Goal: Register for event/course

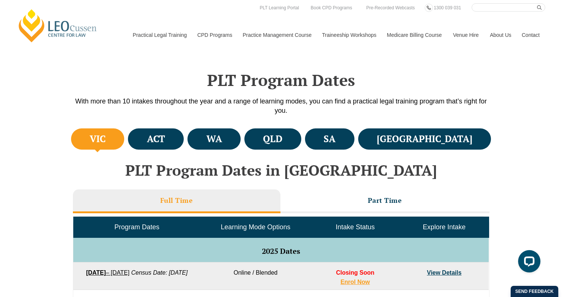
scroll to position [154, 0]
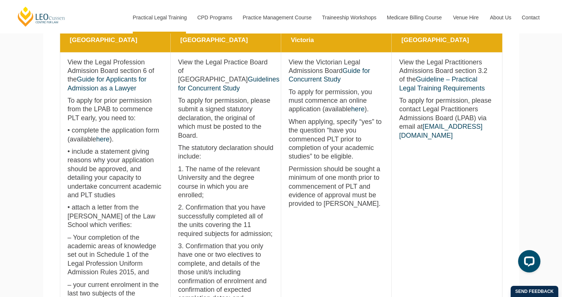
scroll to position [382, 0]
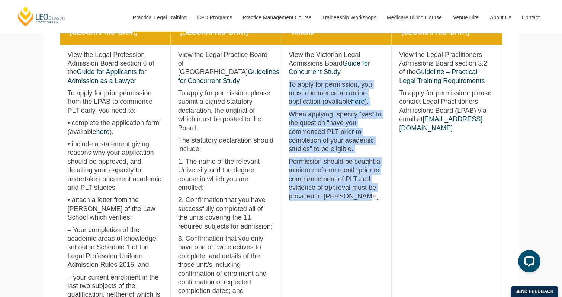
drag, startPoint x: 283, startPoint y: 82, endPoint x: 372, endPoint y: 211, distance: 157.1
click at [372, 211] on td "Victoria View the Victorian Legal Admissions Board Guide for Concurrent Study T…" at bounding box center [336, 242] width 110 height 394
click at [351, 99] on p "To apply for permission, you must commence an online application (available her…" at bounding box center [335, 93] width 95 height 26
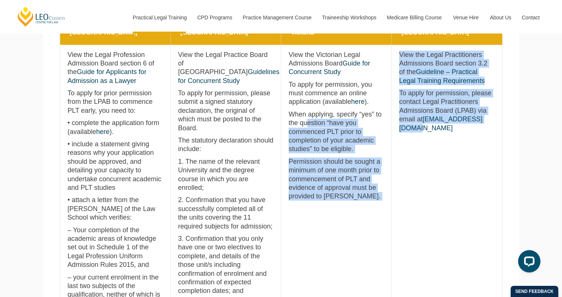
drag, startPoint x: 307, startPoint y: 122, endPoint x: 392, endPoint y: 212, distance: 124.4
click at [392, 212] on tr "New South Wales View the Legal Profession Admission Board section 6 of the Guid…" at bounding box center [281, 242] width 442 height 394
click at [373, 210] on td "Victoria View the Victorian Legal Admissions Board Guide for Concurrent Study T…" at bounding box center [336, 242] width 110 height 394
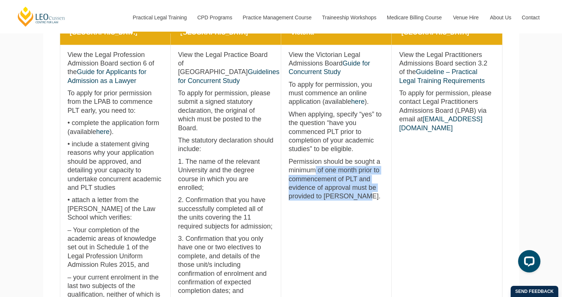
drag, startPoint x: 313, startPoint y: 171, endPoint x: 367, endPoint y: 203, distance: 62.6
click at [368, 203] on td "Victoria View the Victorian Legal Admissions Board Guide for Concurrent Study T…" at bounding box center [336, 242] width 110 height 394
click at [367, 203] on td "Victoria View the Victorian Legal Admissions Board Guide for Concurrent Study T…" at bounding box center [336, 242] width 110 height 394
drag, startPoint x: 288, startPoint y: 162, endPoint x: 373, endPoint y: 243, distance: 118.3
click at [373, 243] on td "Victoria View the Victorian Legal Admissions Board Guide for Concurrent Study T…" at bounding box center [336, 242] width 110 height 394
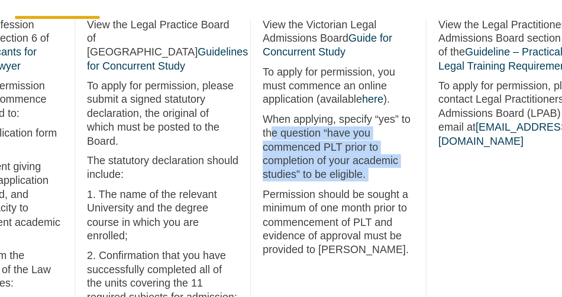
drag, startPoint x: 293, startPoint y: 122, endPoint x: 365, endPoint y: 154, distance: 78.5
click at [365, 154] on td "Victoria View the Victorian Legal Admissions Board Guide for Concurrent Study T…" at bounding box center [336, 242] width 110 height 394
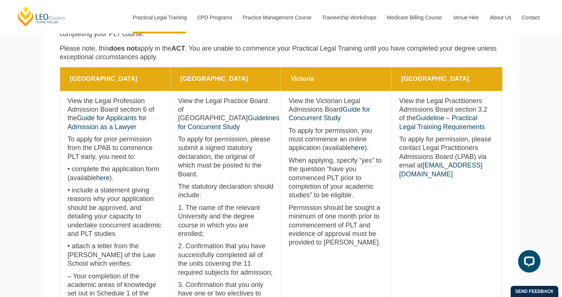
scroll to position [327, 0]
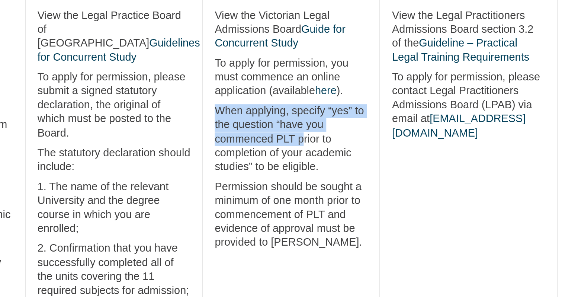
drag, startPoint x: 289, startPoint y: 168, endPoint x: 340, endPoint y: 184, distance: 54.3
click at [340, 184] on p "When applying, specify “yes” to the question “have you commenced PLT prior to c…" at bounding box center [335, 186] width 95 height 43
click at [339, 190] on p "When applying, specify “yes” to the question “have you commenced PLT prior to c…" at bounding box center [335, 186] width 95 height 43
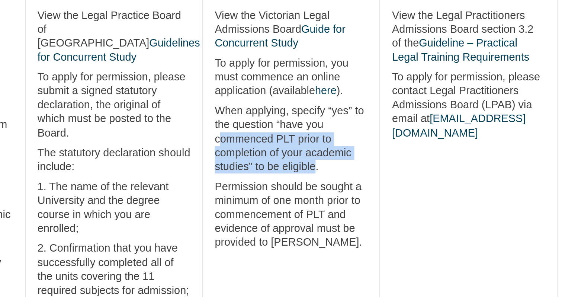
drag, startPoint x: 291, startPoint y: 185, endPoint x: 348, endPoint y: 204, distance: 59.3
click at [348, 204] on p "When applying, specify “yes” to the question “have you commenced PLT prior to c…" at bounding box center [335, 186] width 95 height 43
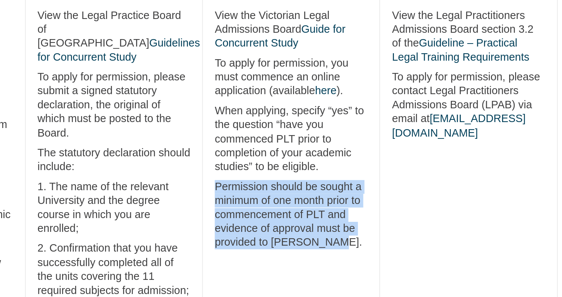
drag, startPoint x: 289, startPoint y: 218, endPoint x: 308, endPoint y: 261, distance: 47.1
click at [308, 261] on td "Victoria View the Victorian Legal Admissions Board Guide for Concurrent Study T…" at bounding box center [336, 296] width 110 height 394
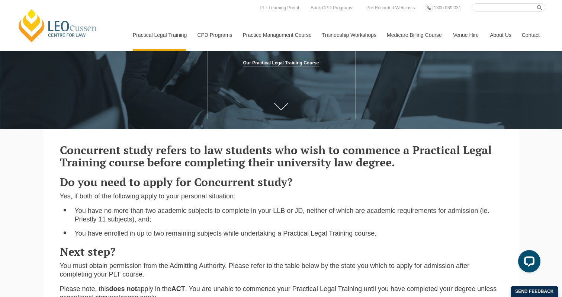
scroll to position [0, 0]
